Goal: Information Seeking & Learning: Get advice/opinions

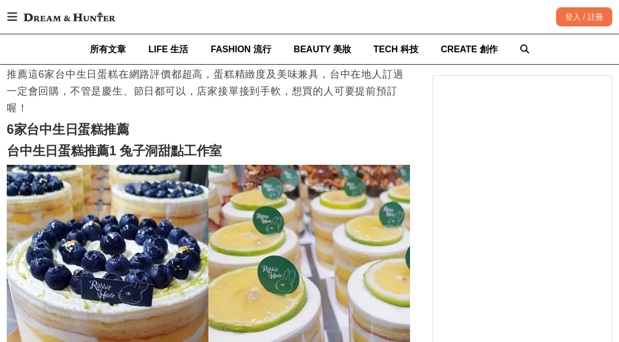
scroll to position [787, 0]
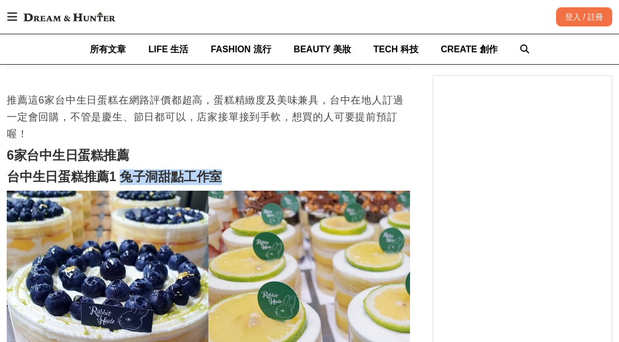
drag, startPoint x: 119, startPoint y: 180, endPoint x: 301, endPoint y: 177, distance: 181.5
click at [301, 177] on h2 "台中生日蛋糕推薦1 兔子洞甜點工作室" at bounding box center [208, 177] width 403 height 16
copy strong "兔子洞甜點工作室"
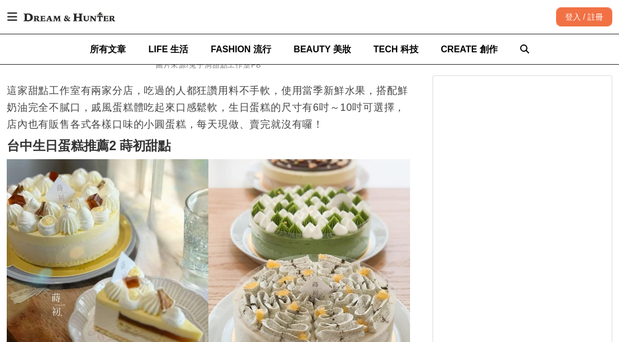
scroll to position [1236, 0]
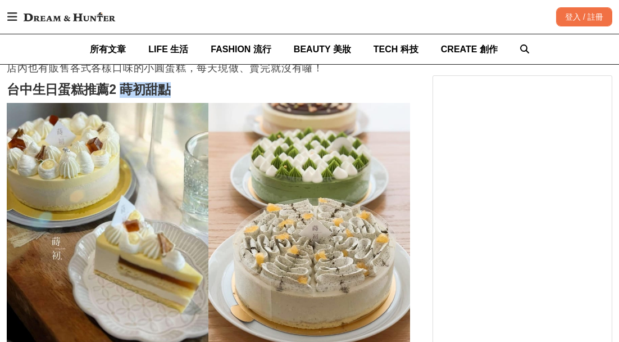
drag, startPoint x: 122, startPoint y: 93, endPoint x: 176, endPoint y: 93, distance: 53.9
click at [176, 93] on h2 "台中生日蛋糕推薦2 蒔初甜點" at bounding box center [208, 90] width 403 height 16
copy strong "蒔初甜點"
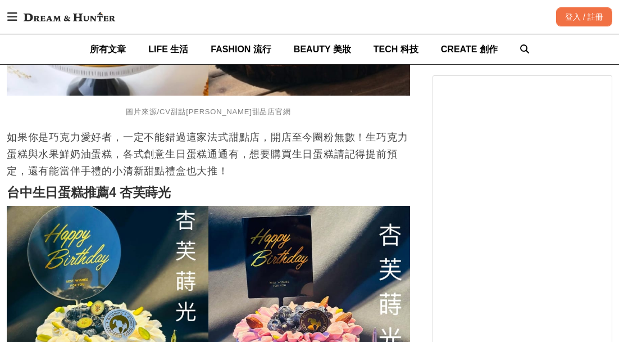
scroll to position [1910, 0]
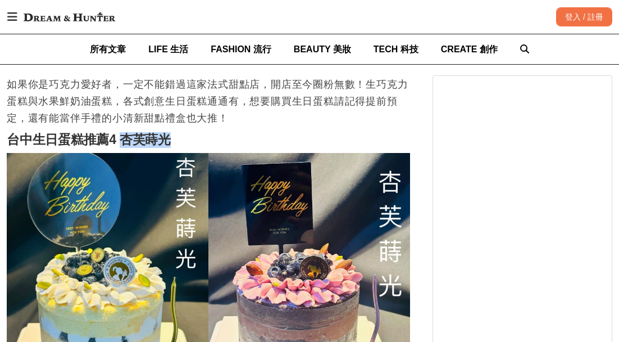
drag, startPoint x: 125, startPoint y: 148, endPoint x: 250, endPoint y: 144, distance: 124.8
click at [250, 144] on h2 "台中生日蛋糕推薦4 杏芙蒔光" at bounding box center [208, 140] width 403 height 16
copy strong "[PERSON_NAME]"
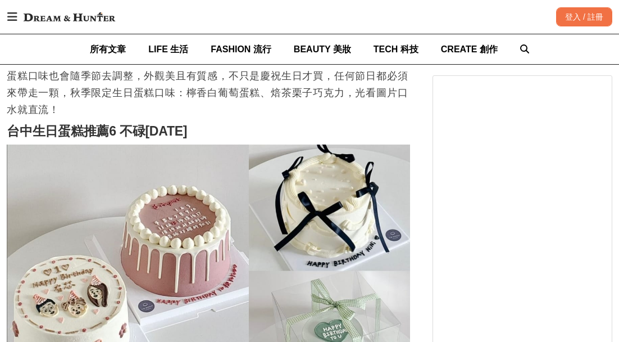
scroll to position [2641, 0]
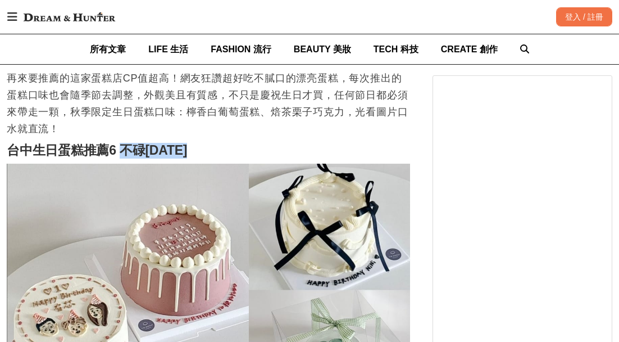
drag, startPoint x: 123, startPoint y: 155, endPoint x: 222, endPoint y: 151, distance: 99.0
click at [222, 151] on h2 "台中生日蛋糕推薦6 不碌[DATE]" at bounding box center [208, 151] width 403 height 16
copy strong "不碌[DATE]"
